Goal: Task Accomplishment & Management: Manage account settings

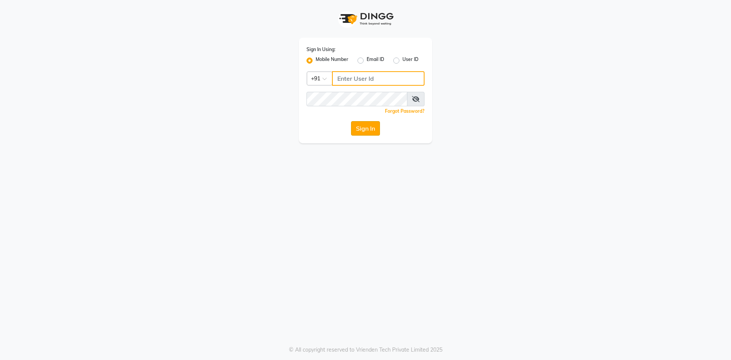
type input "8374195350"
click at [367, 132] on button "Sign In" at bounding box center [365, 128] width 29 height 14
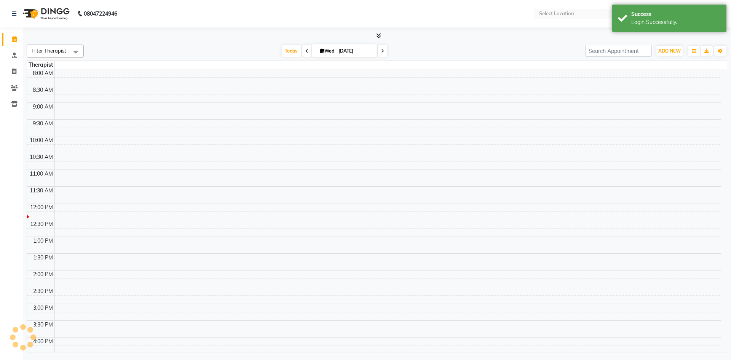
select select "en"
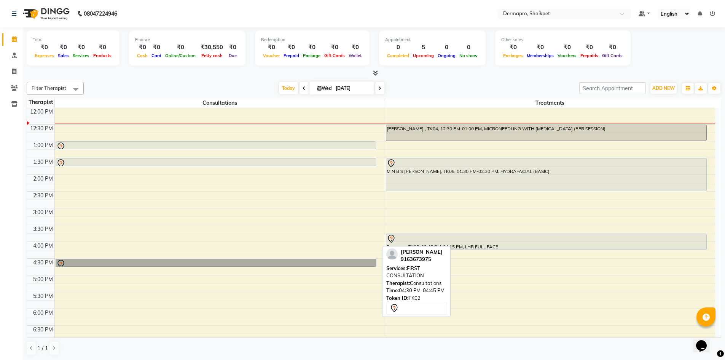
drag, startPoint x: 515, startPoint y: 212, endPoint x: 296, endPoint y: 260, distance: 223.9
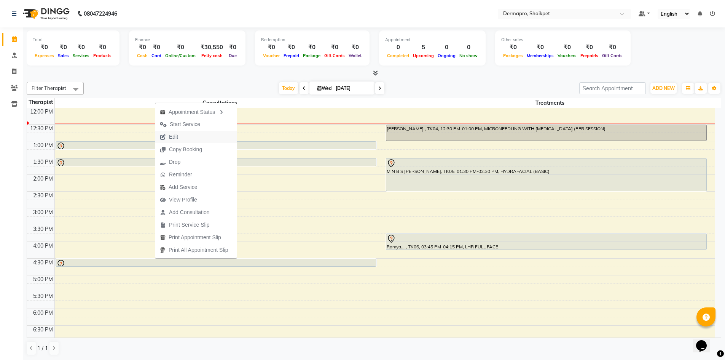
click at [188, 132] on button "Edit" at bounding box center [195, 137] width 81 height 13
select select "tentative"
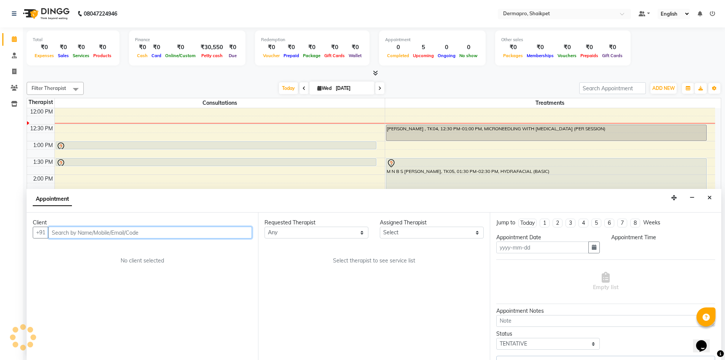
scroll to position [0, 0]
type input "[DATE]"
select select "43026"
select select "990"
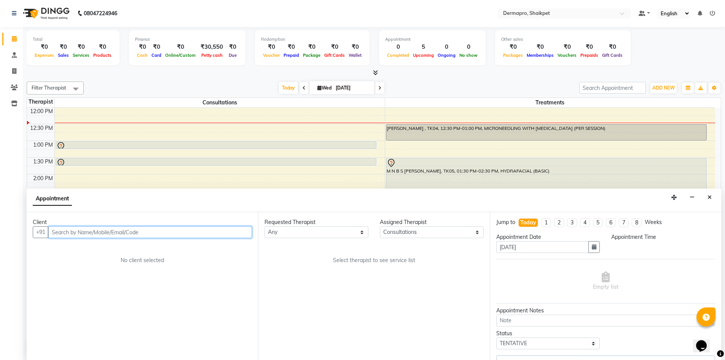
select select "2920"
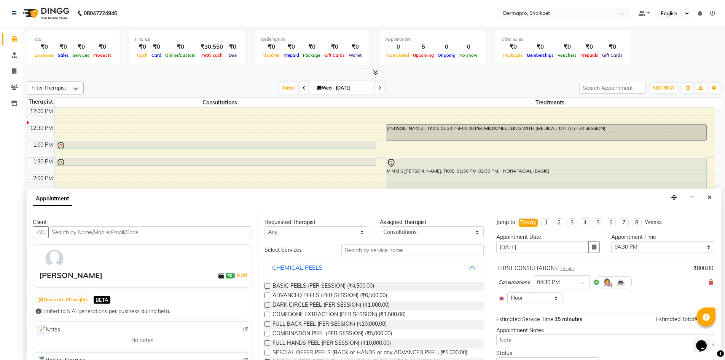
click at [582, 281] on span at bounding box center [585, 285] width 10 height 8
click at [646, 271] on div "FIRST CONSULTATION for 15 min ₹800.00" at bounding box center [605, 268] width 215 height 8
click at [592, 247] on icon "button" at bounding box center [594, 246] width 5 height 5
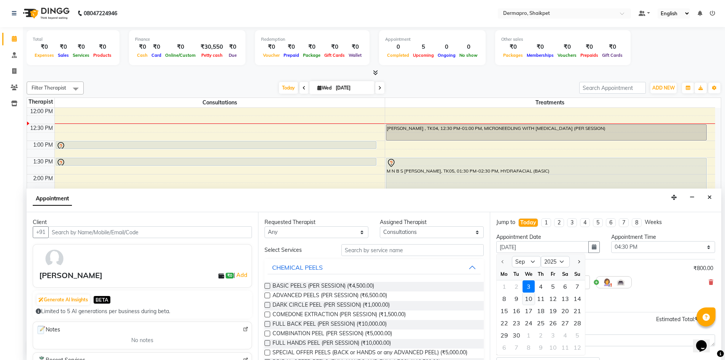
click at [527, 297] on div "10" at bounding box center [529, 298] width 12 height 12
type input "[DATE]"
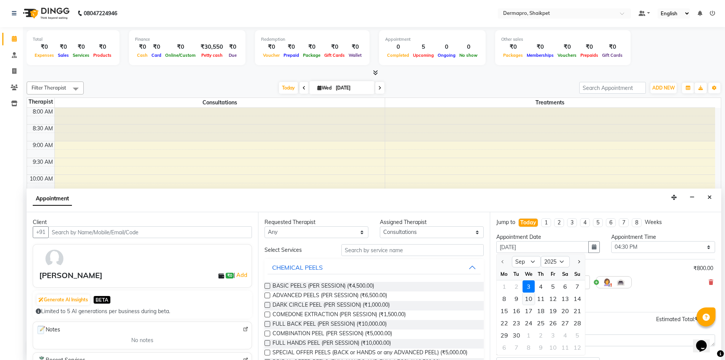
select select "990"
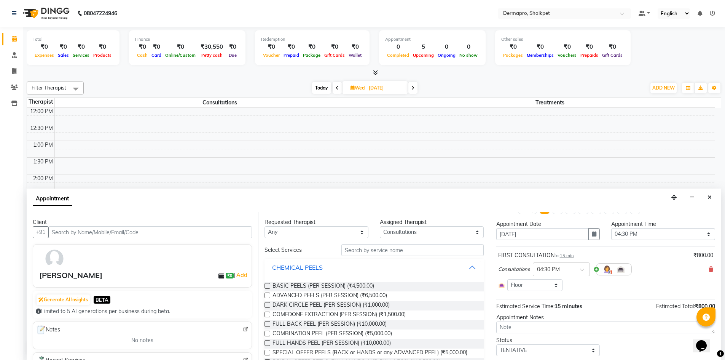
scroll to position [35, 0]
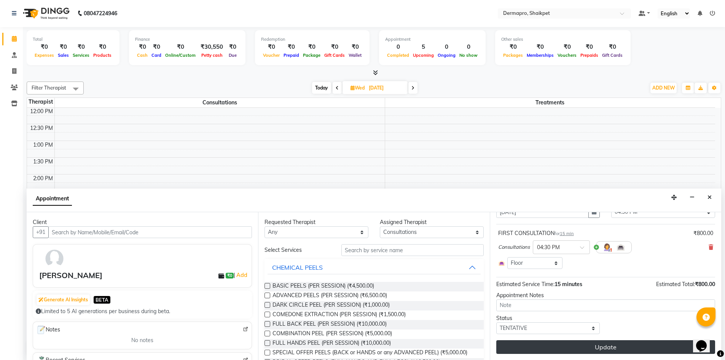
click at [600, 345] on button "Update" at bounding box center [605, 347] width 219 height 14
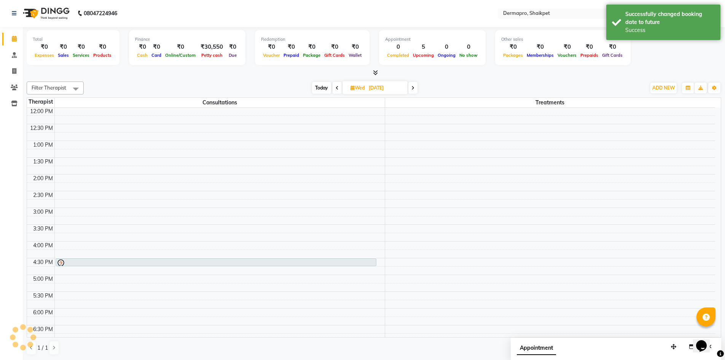
scroll to position [0, 0]
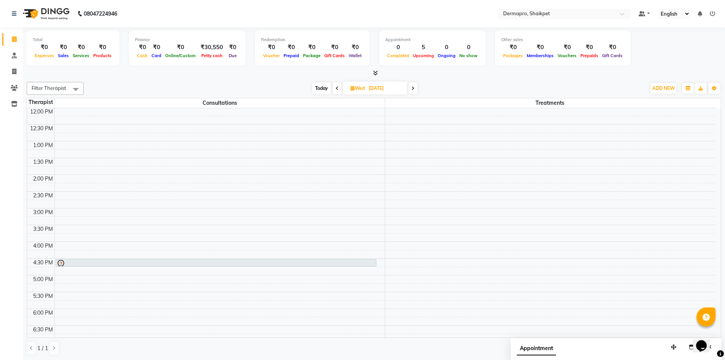
click at [354, 89] on icon at bounding box center [353, 88] width 4 height 5
select select "9"
select select "2025"
click at [359, 135] on span "3" at bounding box center [359, 137] width 12 height 12
type input "[DATE]"
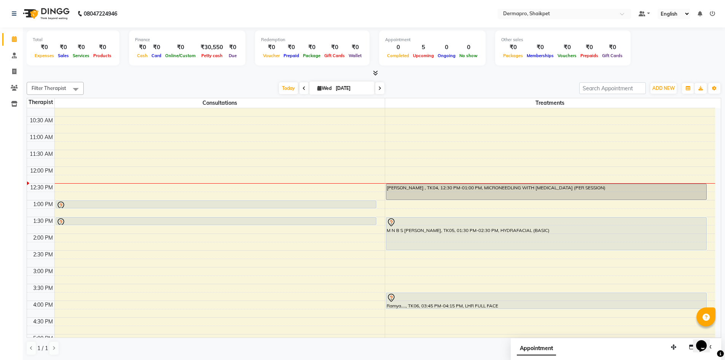
scroll to position [82, 0]
